Goal: Task Accomplishment & Management: Use online tool/utility

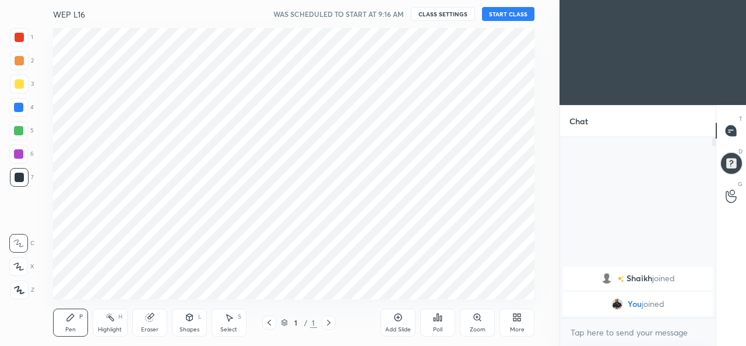
scroll to position [58034, 57792]
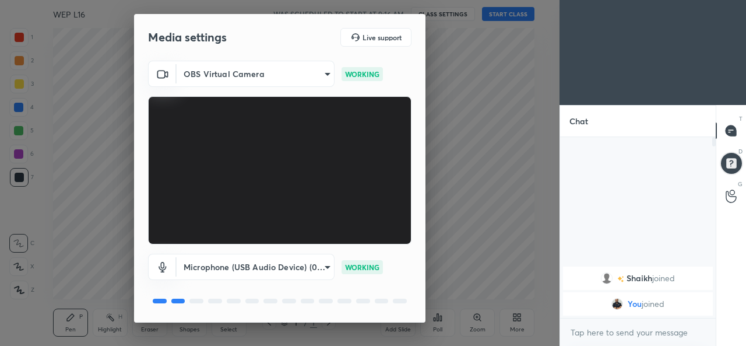
click at [578, 238] on div "[PERSON_NAME] joined You joined" at bounding box center [638, 227] width 156 height 181
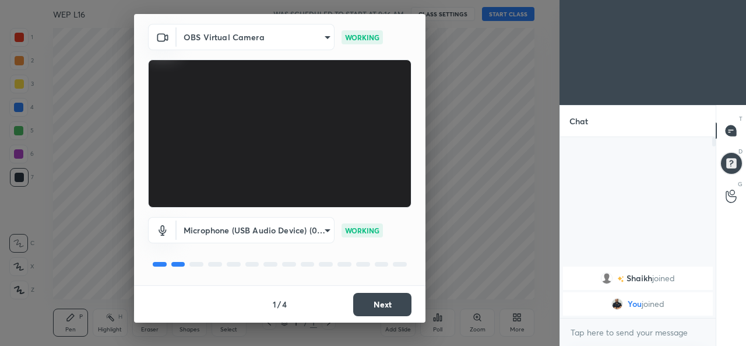
click at [319, 230] on body "1 2 3 4 5 6 7 C X Z C X Z E E Erase all H H WEP L16 WAS SCHEDULED TO START AT 9…" at bounding box center [373, 173] width 746 height 346
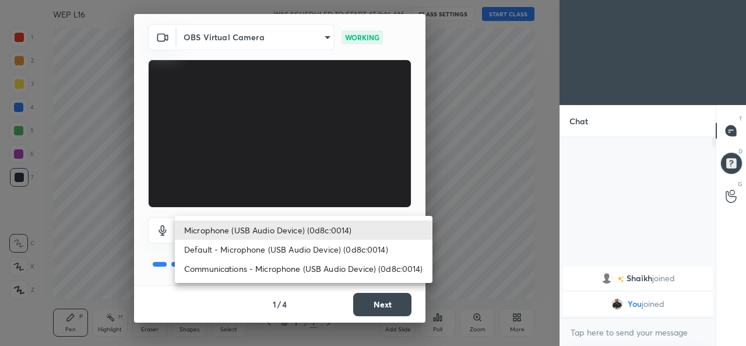
click at [227, 252] on li "Default - Microphone (USB Audio Device) (0d8c:0014)" at bounding box center [304, 249] width 258 height 19
type input "default"
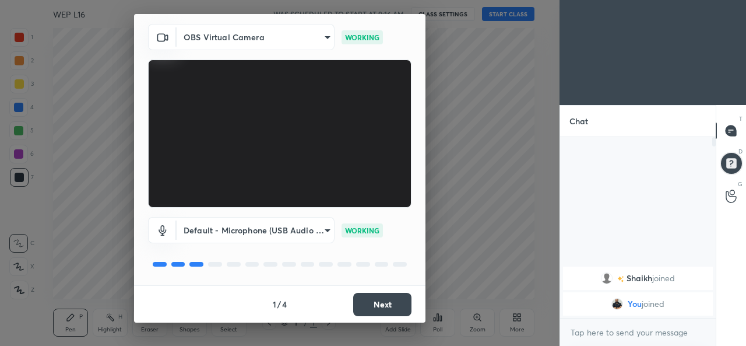
click at [368, 300] on button "Next" at bounding box center [382, 304] width 58 height 23
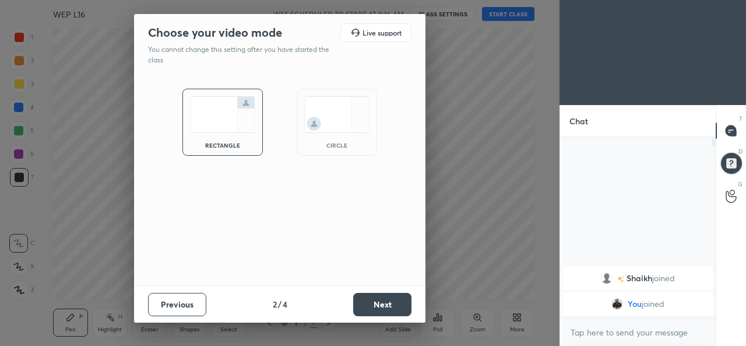
scroll to position [0, 0]
click at [367, 305] on button "Next" at bounding box center [382, 304] width 58 height 23
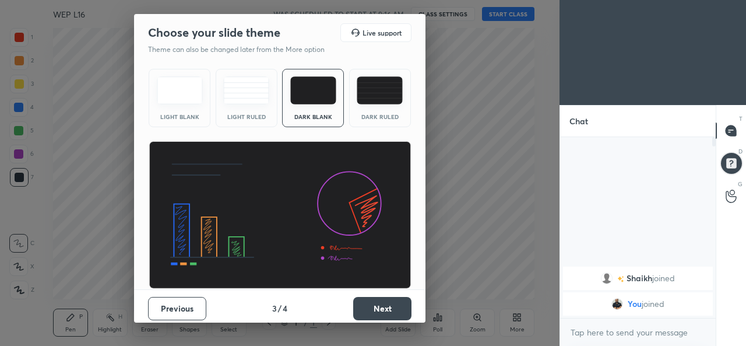
click at [366, 301] on button "Next" at bounding box center [382, 308] width 58 height 23
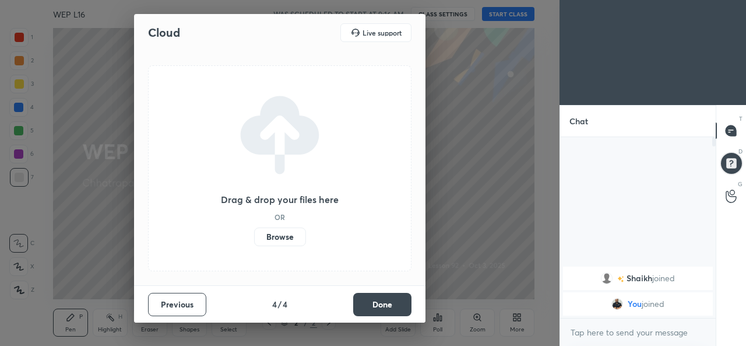
click at [282, 237] on label "Browse" at bounding box center [280, 236] width 52 height 19
click at [254, 237] on input "Browse" at bounding box center [254, 236] width 0 height 19
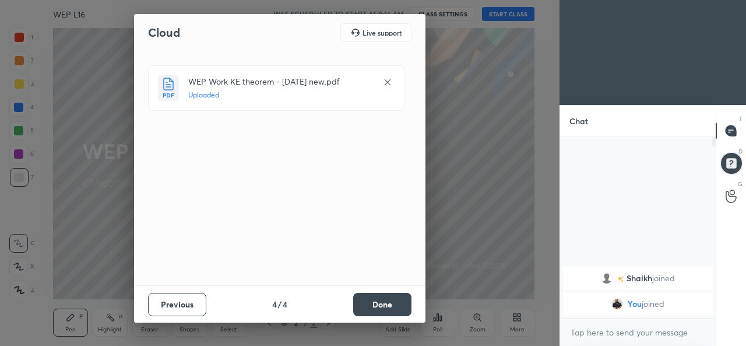
click at [385, 304] on button "Done" at bounding box center [382, 304] width 58 height 23
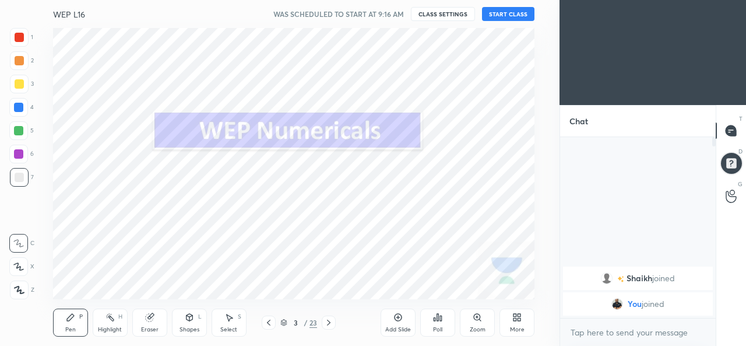
click at [494, 16] on button "START CLASS" at bounding box center [508, 14] width 52 height 14
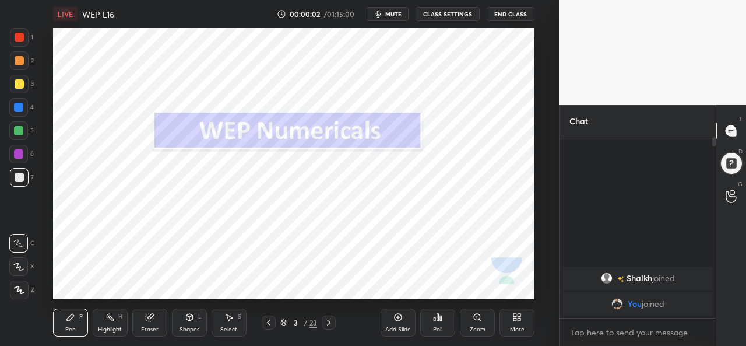
click at [329, 322] on icon at bounding box center [328, 322] width 9 height 9
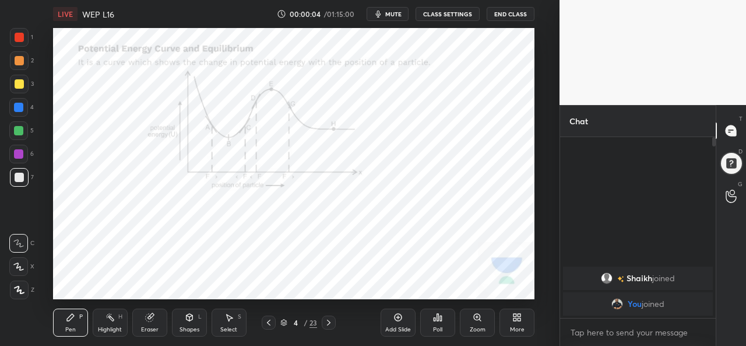
click at [333, 317] on div at bounding box center [329, 322] width 14 height 14
click at [329, 322] on icon at bounding box center [328, 322] width 9 height 9
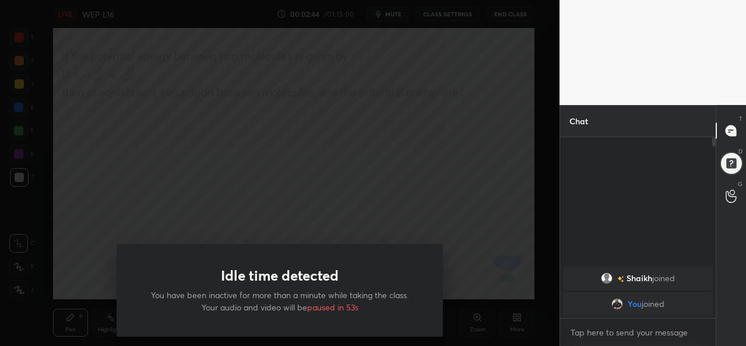
click at [394, 184] on div "Idle time detected You have been inactive for more than a minute while taking t…" at bounding box center [280, 173] width 560 height 346
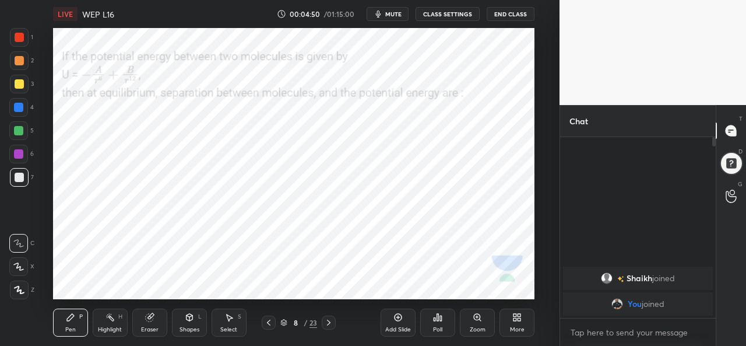
click at [329, 322] on icon at bounding box center [328, 323] width 3 height 6
click at [327, 321] on icon at bounding box center [328, 322] width 9 height 9
click at [17, 152] on div at bounding box center [18, 153] width 9 height 9
click at [0, 302] on div "1 2 3 4 5 6 7 C X Z C X Z E E Erase all H H LIVE WEP L16 00:05:58 / 01:15:00 mu…" at bounding box center [275, 173] width 550 height 346
click at [398, 327] on div "Add Slide" at bounding box center [398, 330] width 26 height 6
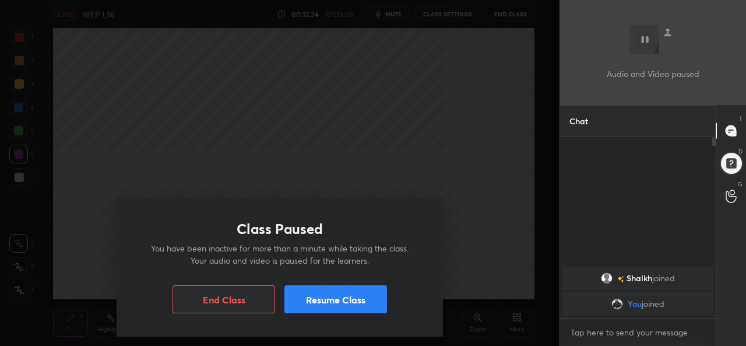
click at [306, 304] on button "Resume Class" at bounding box center [336, 299] width 103 height 28
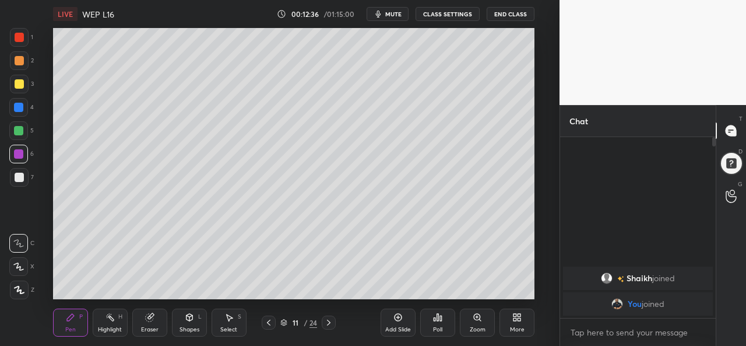
click at [269, 322] on icon at bounding box center [268, 322] width 9 height 9
click at [269, 320] on icon at bounding box center [268, 322] width 9 height 9
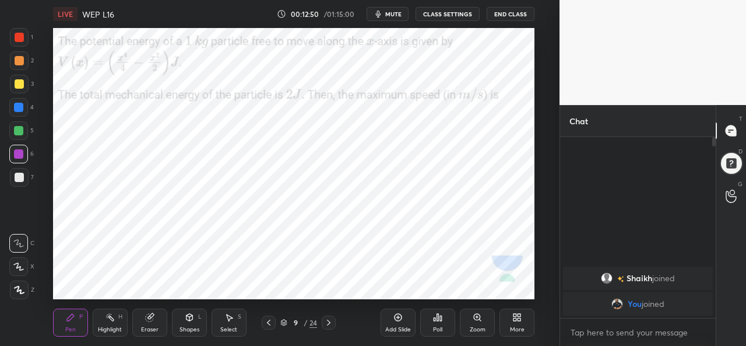
click at [329, 323] on icon at bounding box center [328, 322] width 9 height 9
click at [329, 322] on icon at bounding box center [328, 322] width 9 height 9
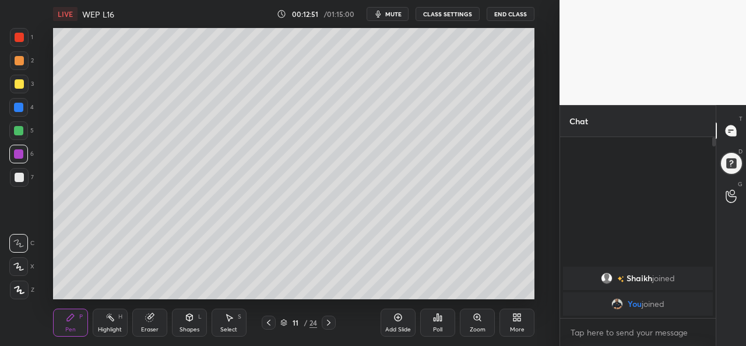
click at [334, 320] on icon at bounding box center [328, 322] width 9 height 9
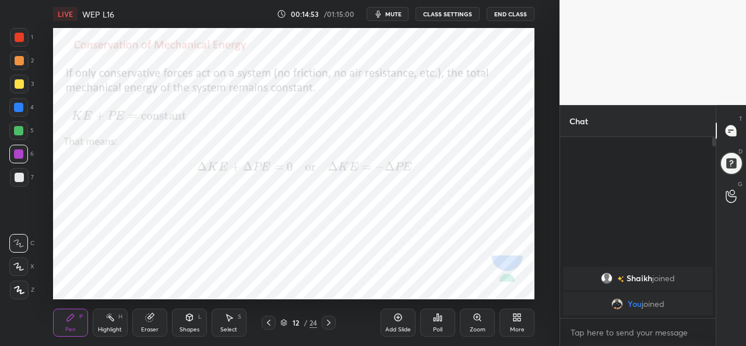
click at [329, 327] on icon at bounding box center [328, 322] width 9 height 9
click at [329, 323] on icon at bounding box center [328, 322] width 9 height 9
click at [150, 327] on div "Eraser" at bounding box center [149, 330] width 17 height 6
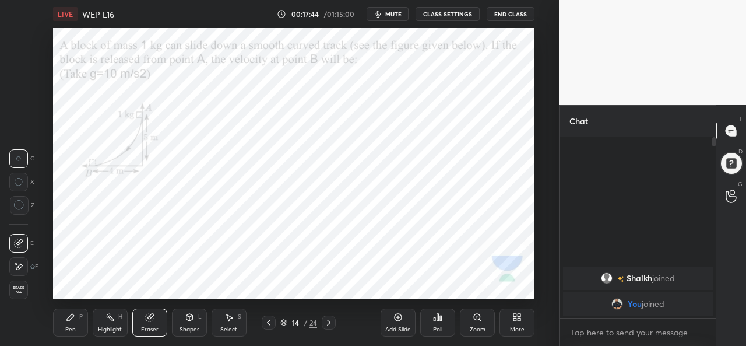
click at [75, 329] on div "Pen" at bounding box center [70, 330] width 10 height 6
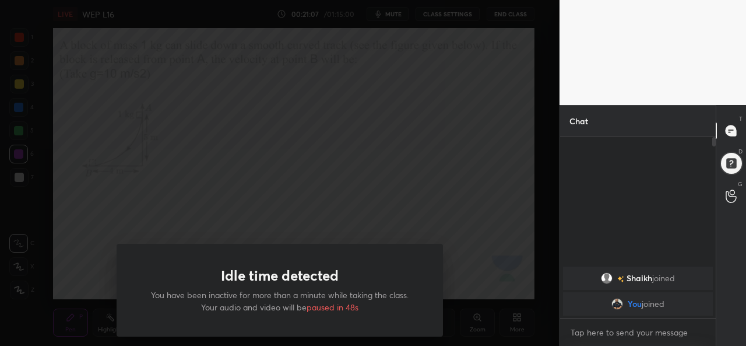
click at [64, 276] on div "Idle time detected You have been inactive for more than a minute while taking t…" at bounding box center [280, 173] width 560 height 346
click at [257, 222] on div "Idle time detected You have been inactive for more than a minute while taking t…" at bounding box center [280, 173] width 560 height 346
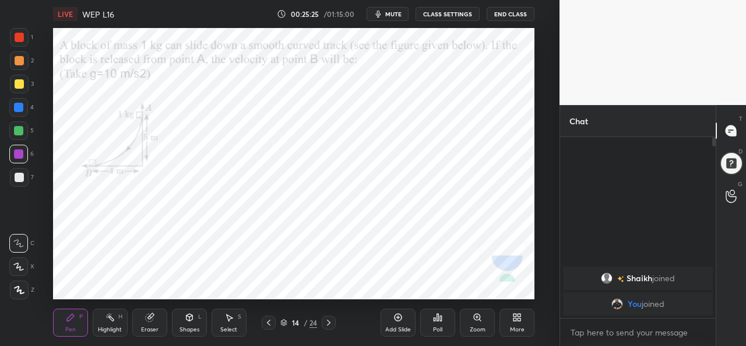
click at [329, 322] on icon at bounding box center [328, 322] width 9 height 9
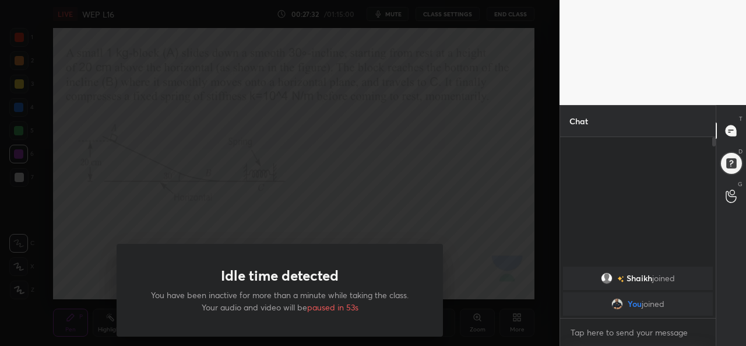
click at [453, 203] on div "Idle time detected You have been inactive for more than a minute while taking t…" at bounding box center [280, 173] width 560 height 346
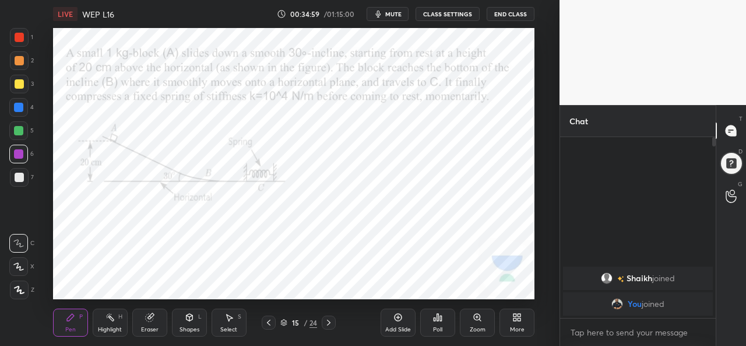
click at [399, 324] on div "Add Slide" at bounding box center [398, 322] width 35 height 28
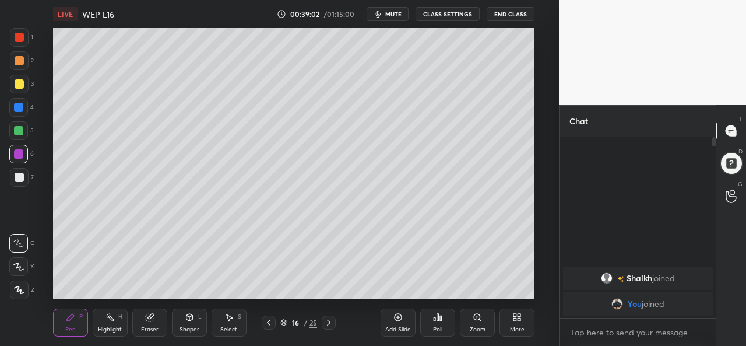
click at [331, 324] on icon at bounding box center [328, 322] width 9 height 9
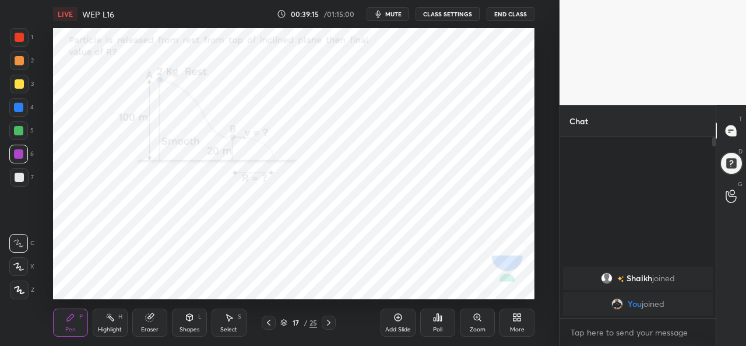
click at [269, 327] on icon at bounding box center [268, 322] width 9 height 9
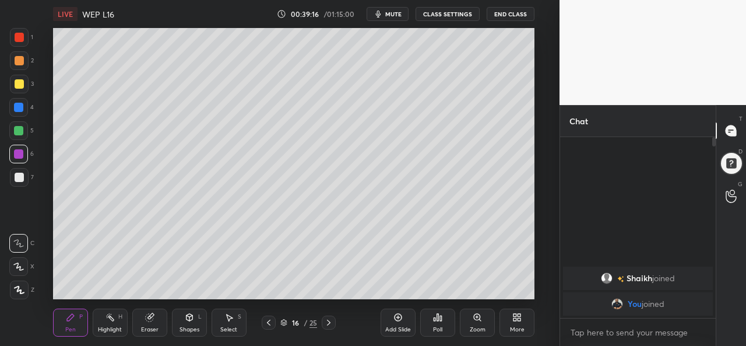
click at [269, 322] on icon at bounding box center [268, 322] width 9 height 9
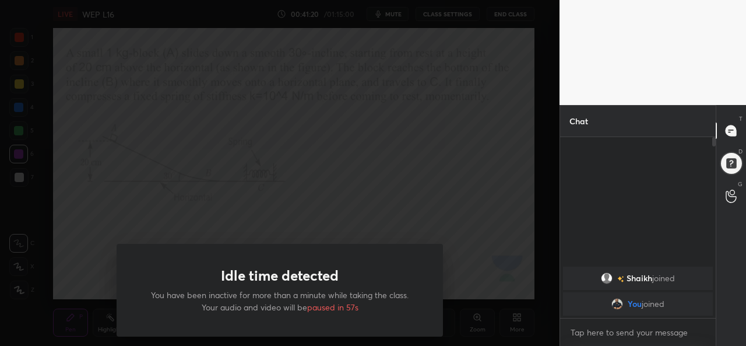
click at [240, 217] on div "Idle time detected You have been inactive for more than a minute while taking t…" at bounding box center [280, 173] width 560 height 346
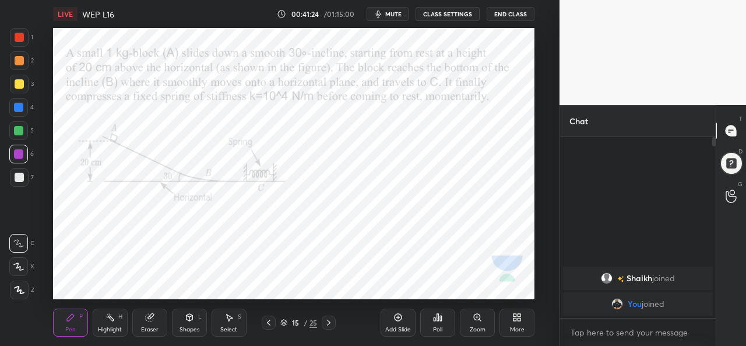
click at [390, 321] on div "Add Slide" at bounding box center [398, 322] width 35 height 28
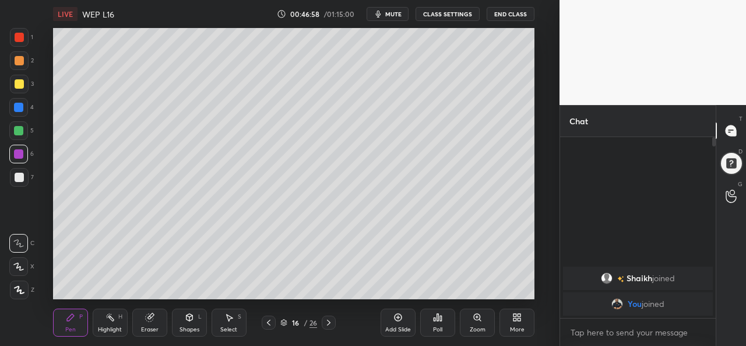
click at [329, 322] on icon at bounding box center [328, 322] width 9 height 9
click at [334, 321] on div at bounding box center [329, 322] width 14 height 14
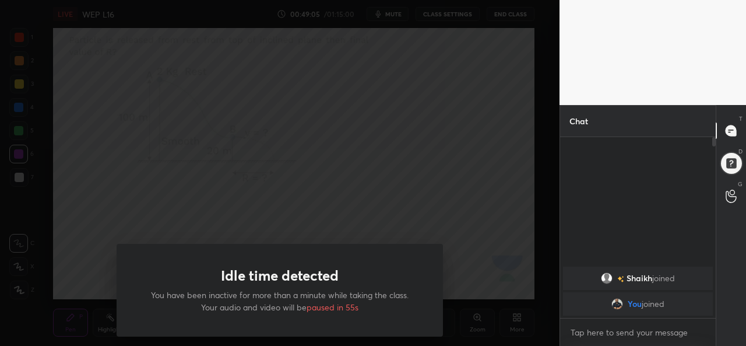
click at [209, 187] on div "Idle time detected You have been inactive for more than a minute while taking t…" at bounding box center [280, 173] width 560 height 346
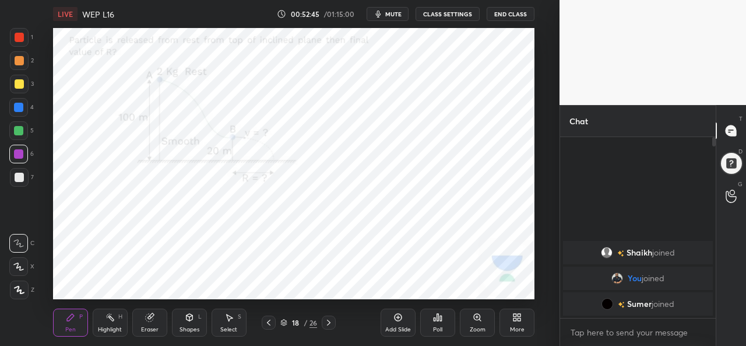
click at [142, 327] on div "Eraser" at bounding box center [149, 330] width 17 height 6
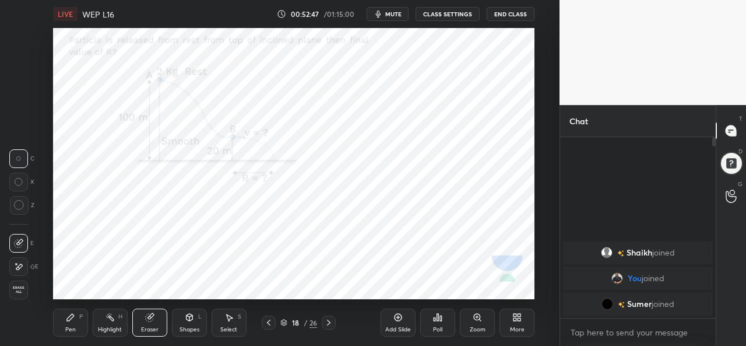
click at [77, 318] on div "Pen P" at bounding box center [70, 322] width 35 height 28
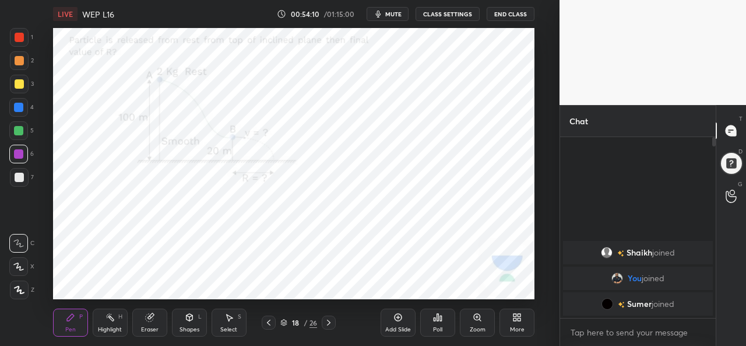
click at [388, 324] on div "Add Slide" at bounding box center [398, 322] width 35 height 28
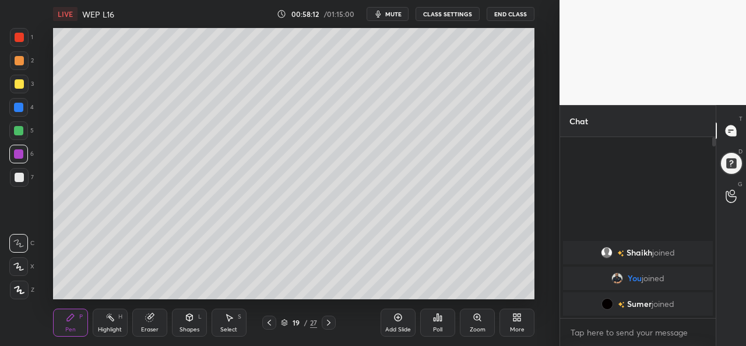
click at [269, 320] on icon at bounding box center [269, 322] width 9 height 9
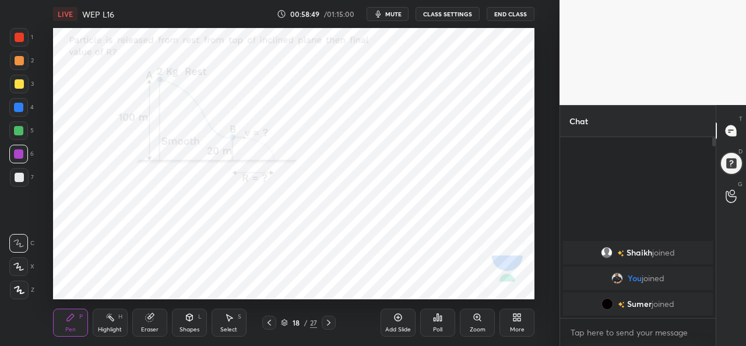
click at [328, 323] on icon at bounding box center [328, 323] width 3 height 6
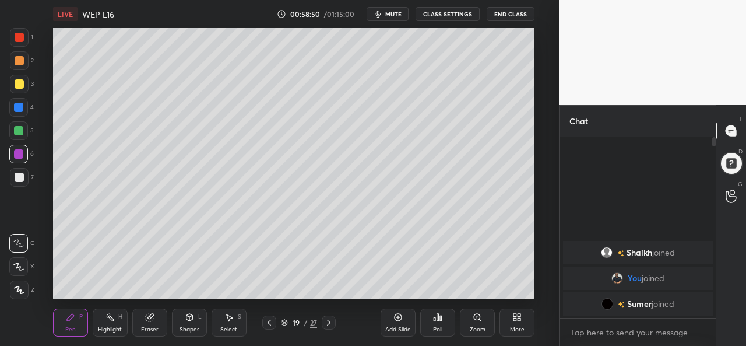
click at [329, 325] on icon at bounding box center [328, 322] width 9 height 9
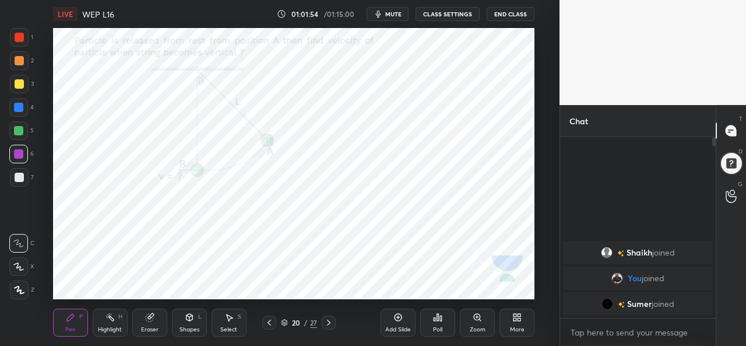
click at [504, 14] on button "End Class" at bounding box center [511, 14] width 48 height 14
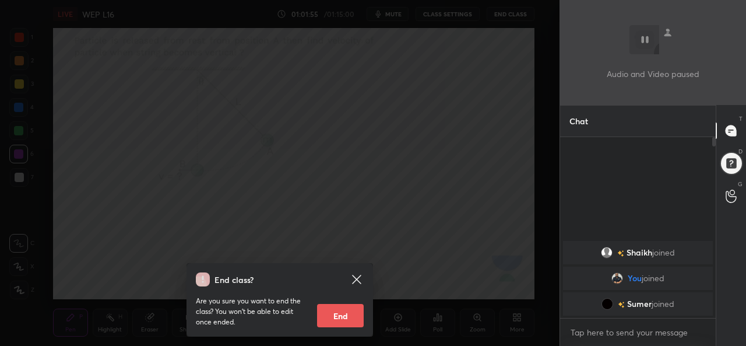
click at [342, 318] on button "End" at bounding box center [340, 315] width 47 height 23
type textarea "x"
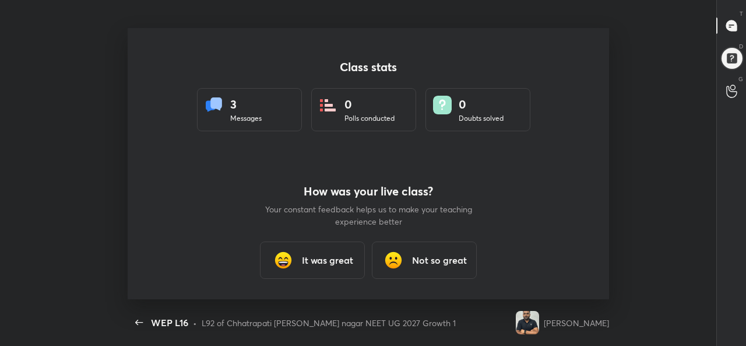
click at [307, 262] on h3 "It was great" at bounding box center [327, 260] width 51 height 14
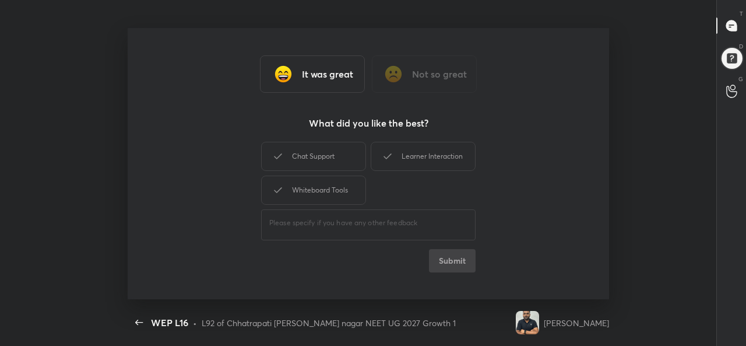
click at [397, 159] on div "Learner Interaction" at bounding box center [423, 156] width 105 height 29
click at [444, 259] on button "Submit" at bounding box center [452, 260] width 47 height 23
